Goal: Information Seeking & Learning: Learn about a topic

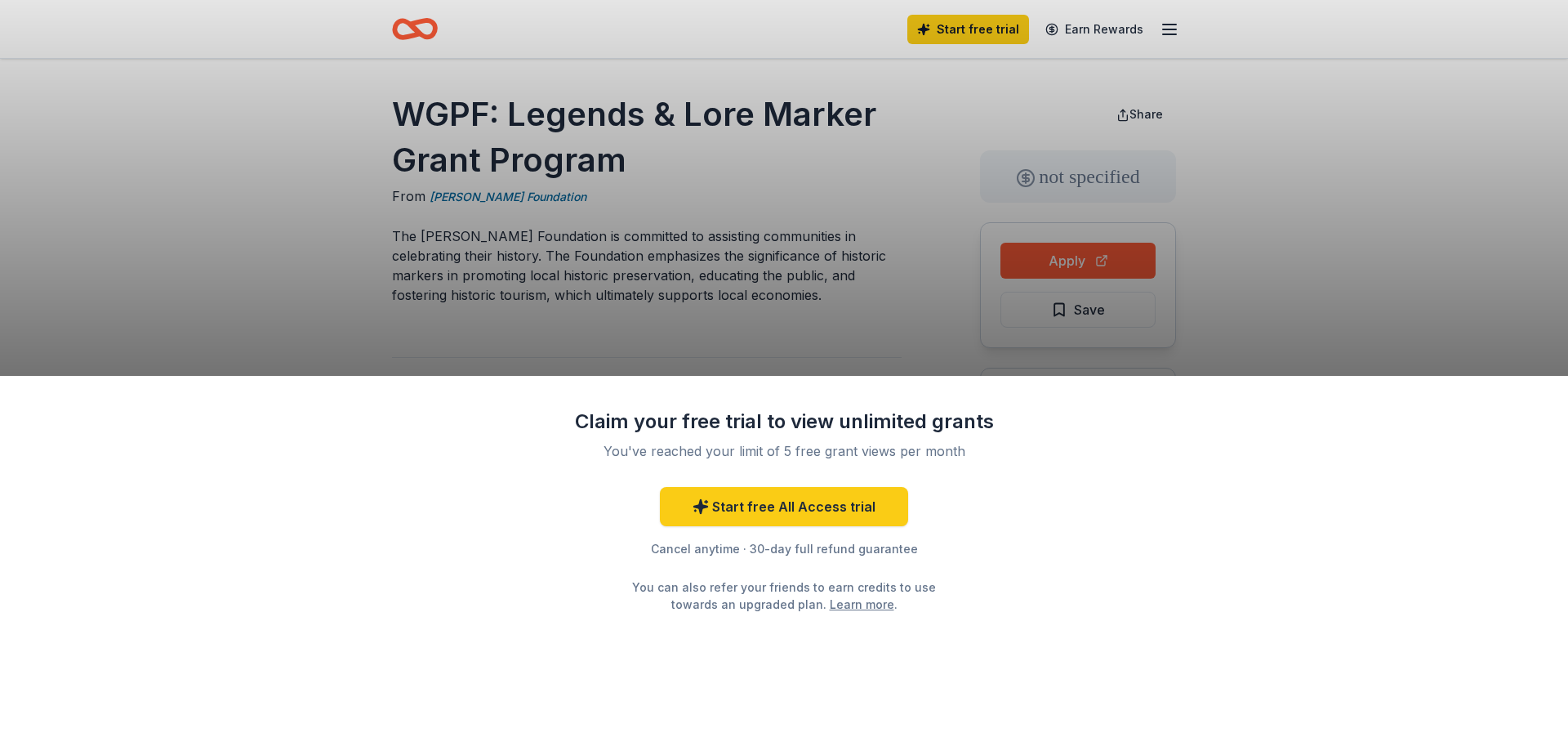
click at [711, 206] on div "Claim your free trial to view unlimited grants You've reached your limit of 5 f…" at bounding box center [784, 375] width 1568 height 751
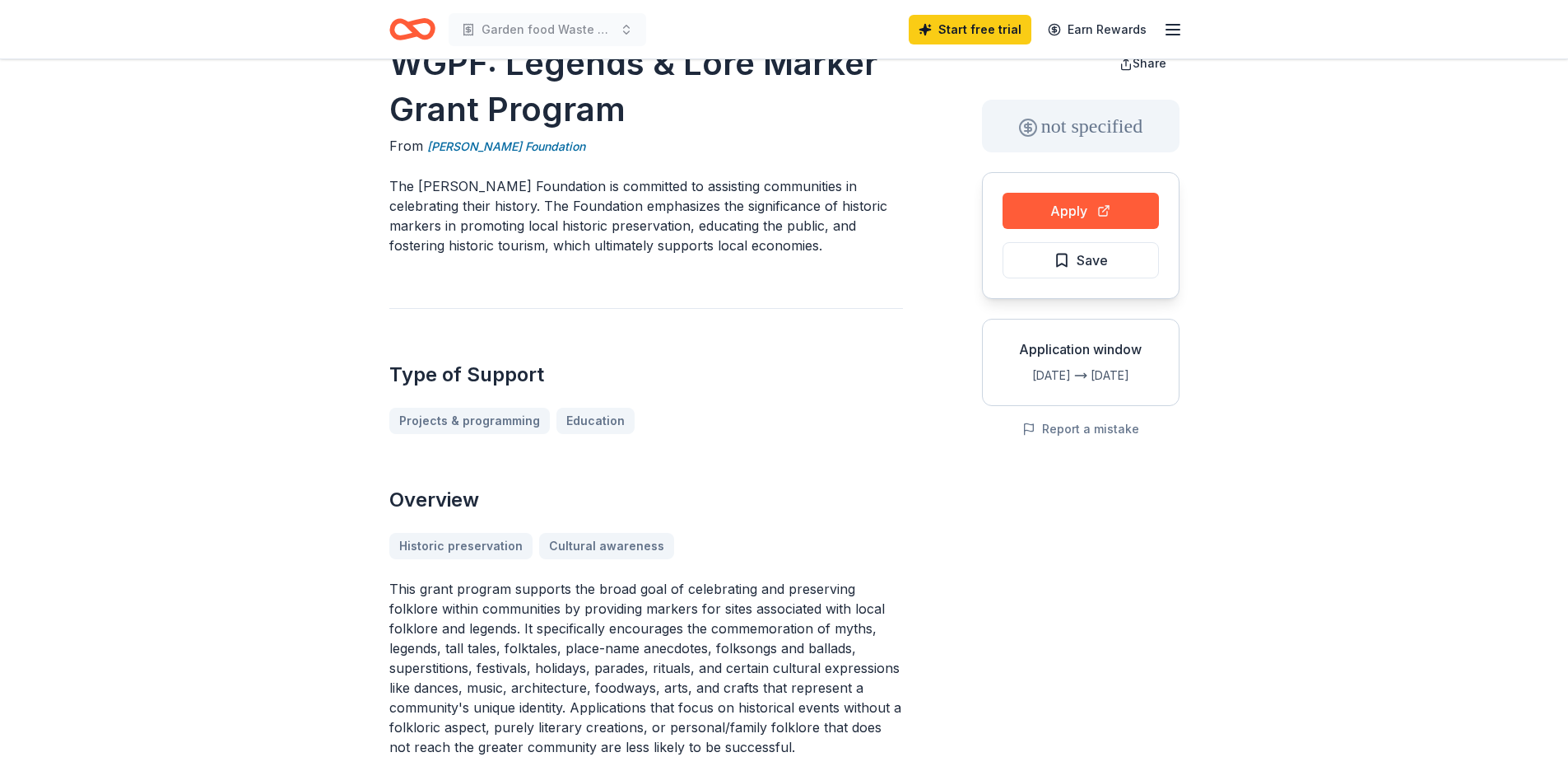
scroll to position [56, 0]
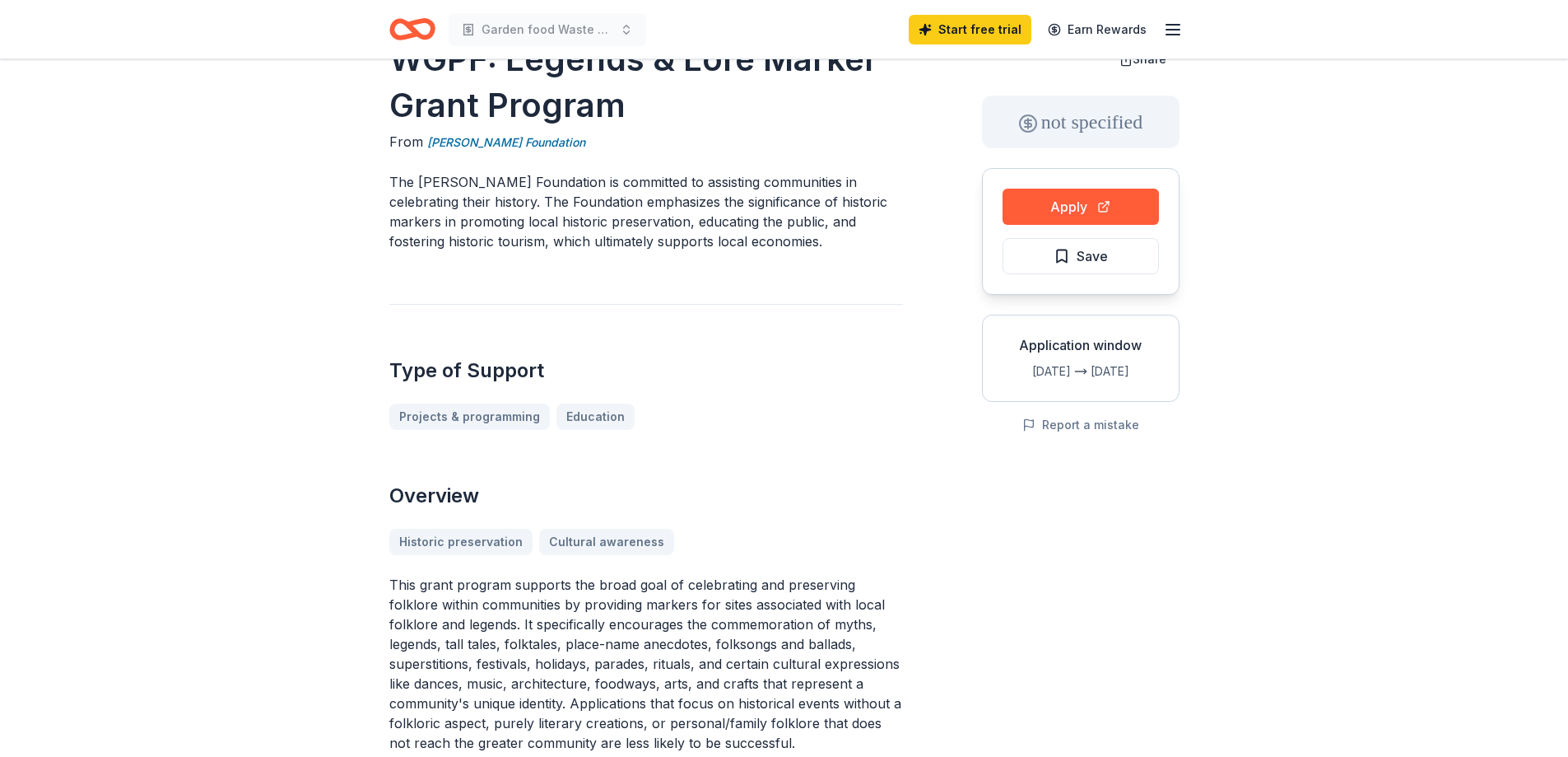
click at [849, 221] on p "The [PERSON_NAME] Foundation is committed to assisting communities in celebrati…" at bounding box center [646, 211] width 513 height 79
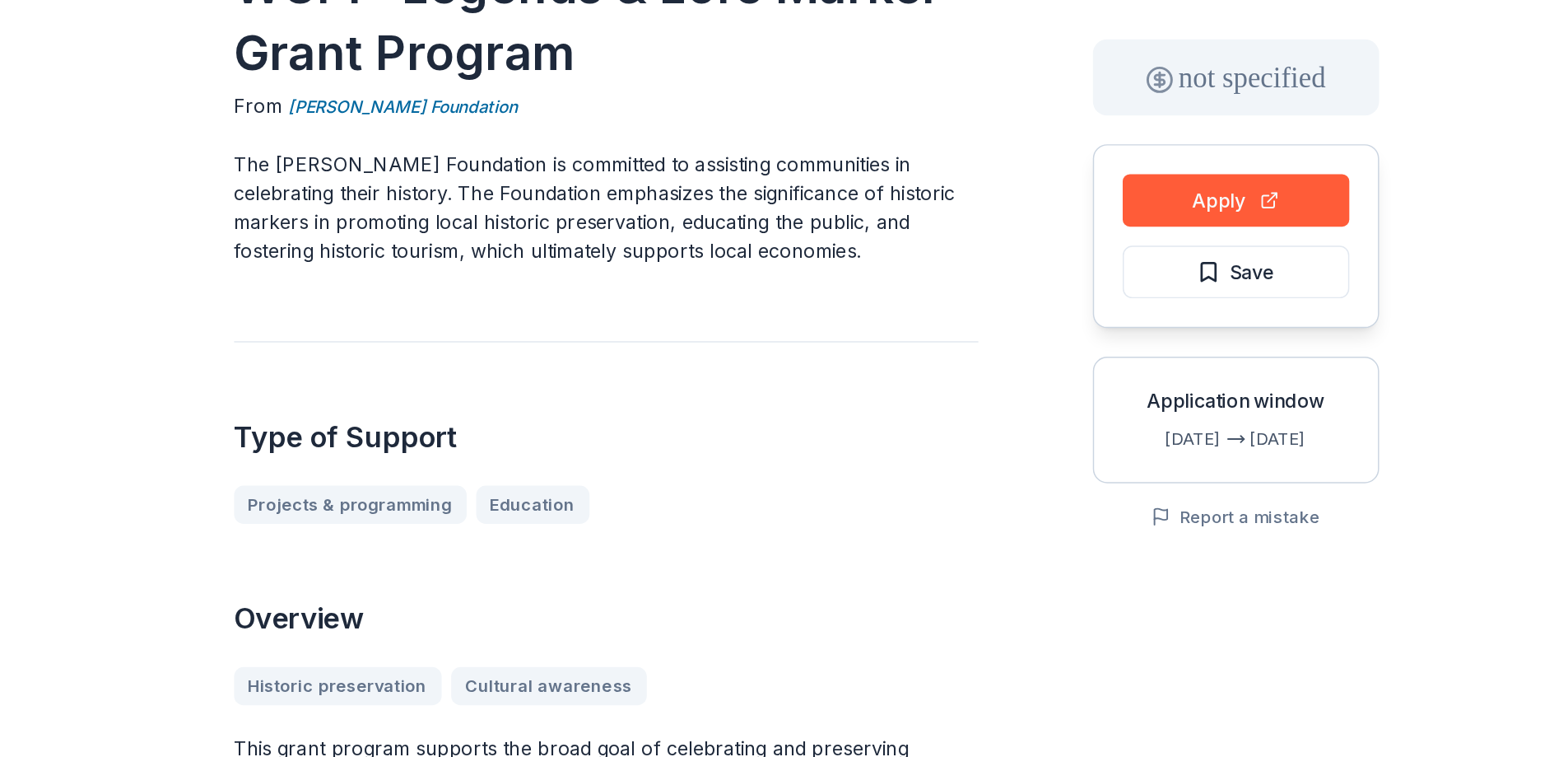
drag, startPoint x: 560, startPoint y: 182, endPoint x: 714, endPoint y: 170, distance: 154.5
click at [714, 170] on div "WGPF: Legends & Lore Marker Grant Program From William G Pomeroy Foundation The…" at bounding box center [646, 612] width 513 height 1152
drag, startPoint x: 710, startPoint y: 176, endPoint x: 837, endPoint y: 179, distance: 127.0
click at [837, 179] on div "WGPF: Legends & Lore Marker Grant Program From William G Pomeroy Foundation The…" at bounding box center [646, 612] width 513 height 1152
drag, startPoint x: 541, startPoint y: 199, endPoint x: 721, endPoint y: 200, distance: 180.0
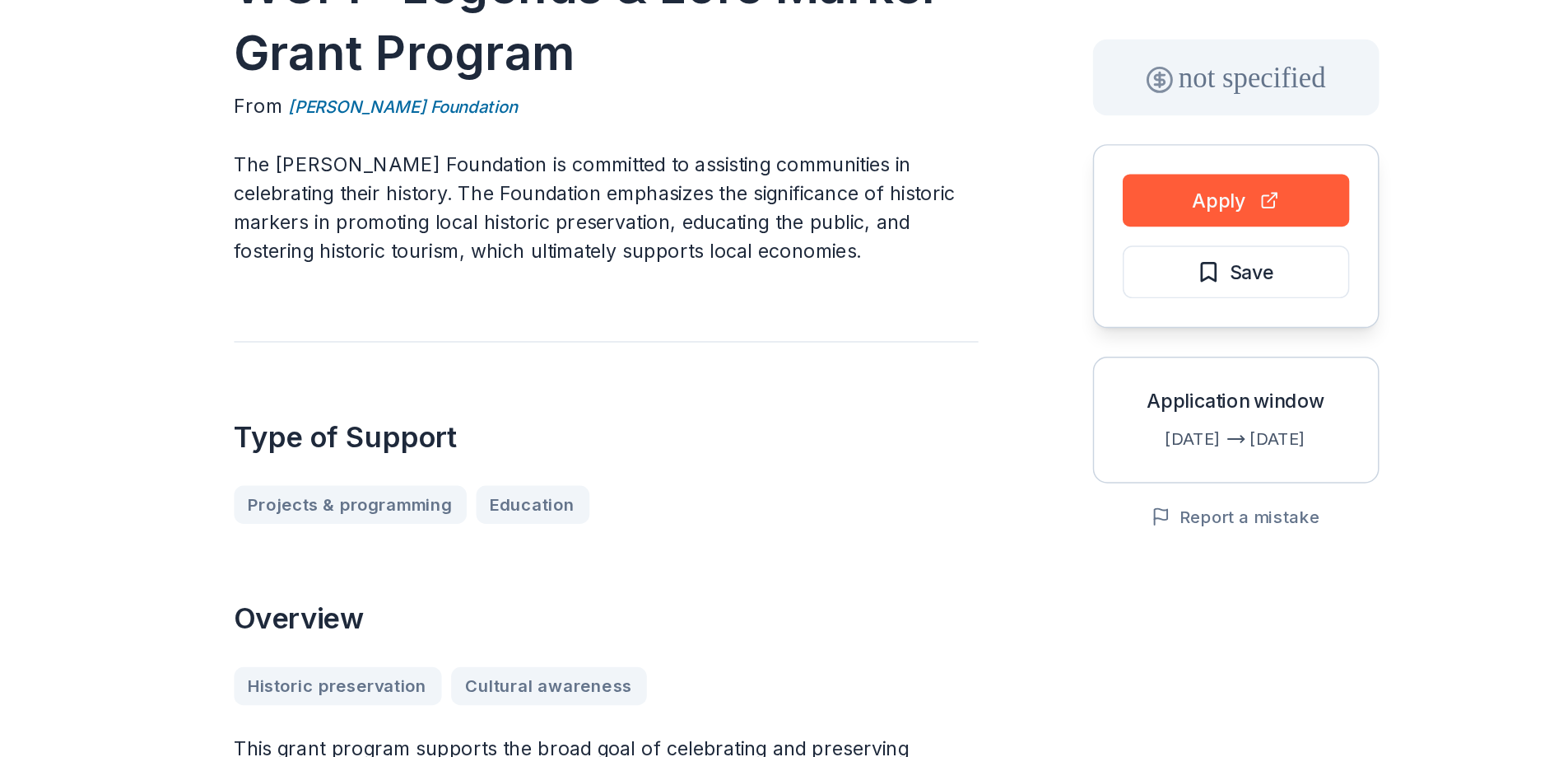
click at [721, 200] on p "The [PERSON_NAME] Foundation is committed to assisting communities in celebrati…" at bounding box center [646, 211] width 513 height 79
